Goal: Navigation & Orientation: Find specific page/section

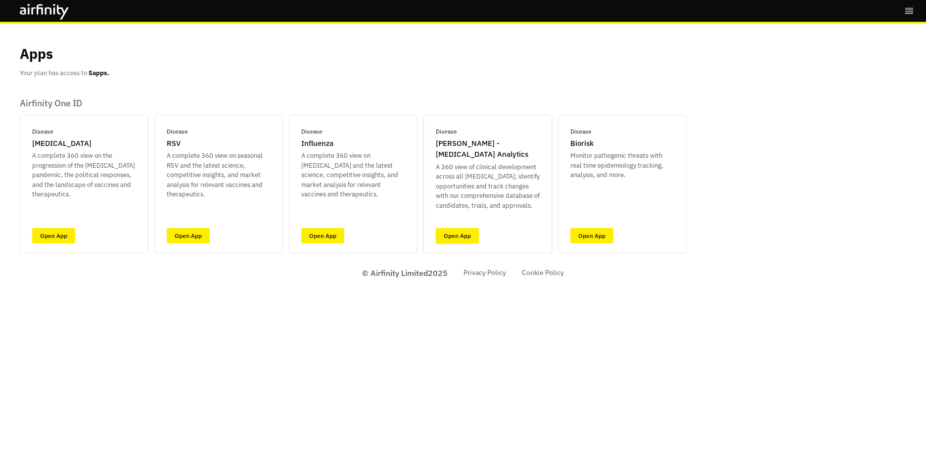
click at [462, 235] on link "Open App" at bounding box center [457, 235] width 43 height 15
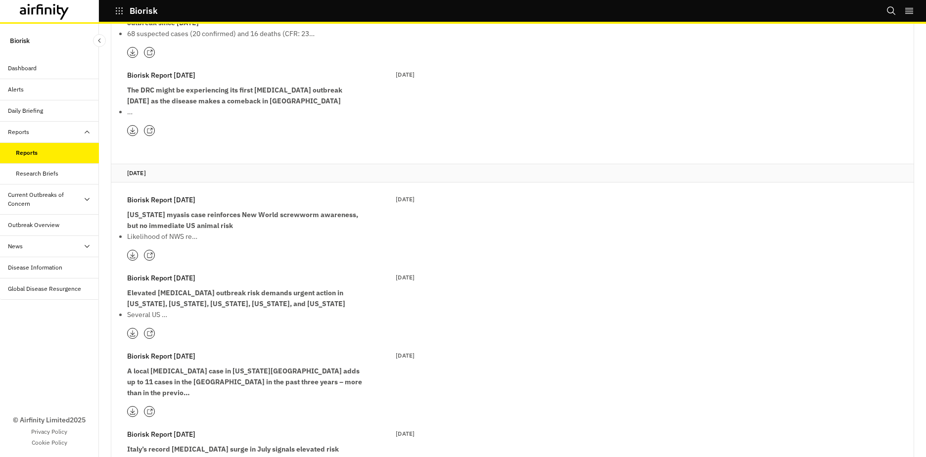
scroll to position [396, 0]
